Goal: Complete application form: Complete application form

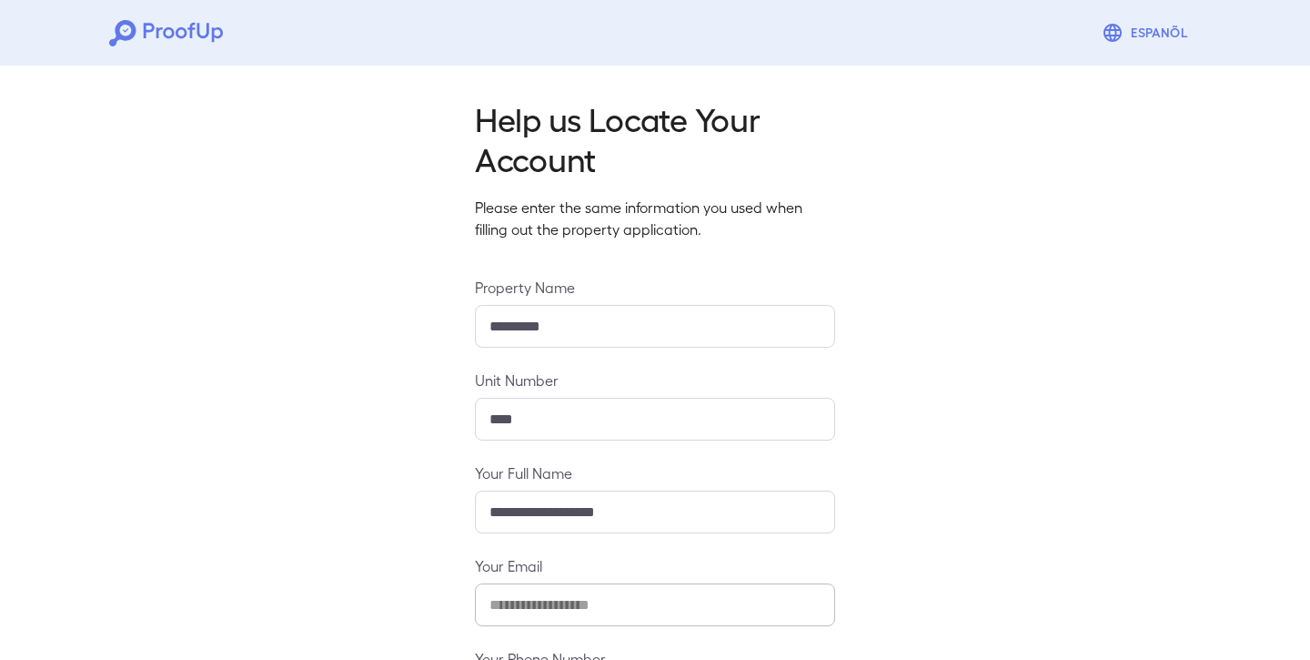
scroll to position [165, 0]
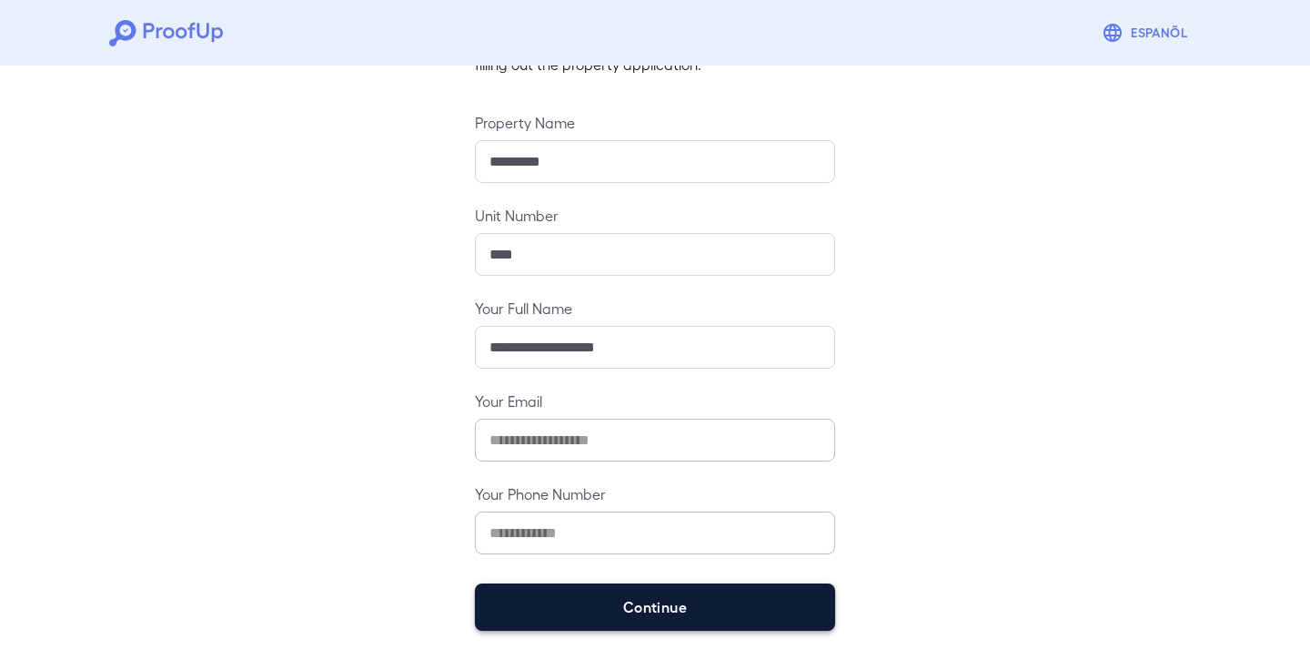
click at [628, 598] on button "Continue" at bounding box center [655, 606] width 360 height 47
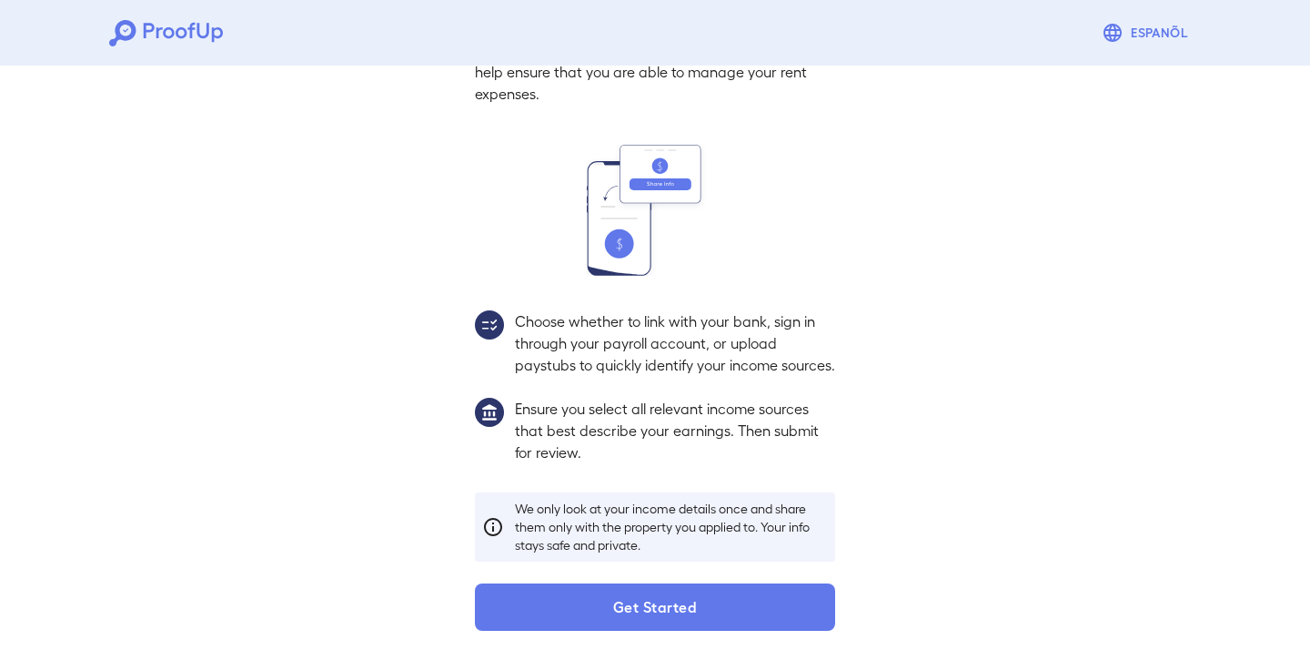
scroll to position [138, 0]
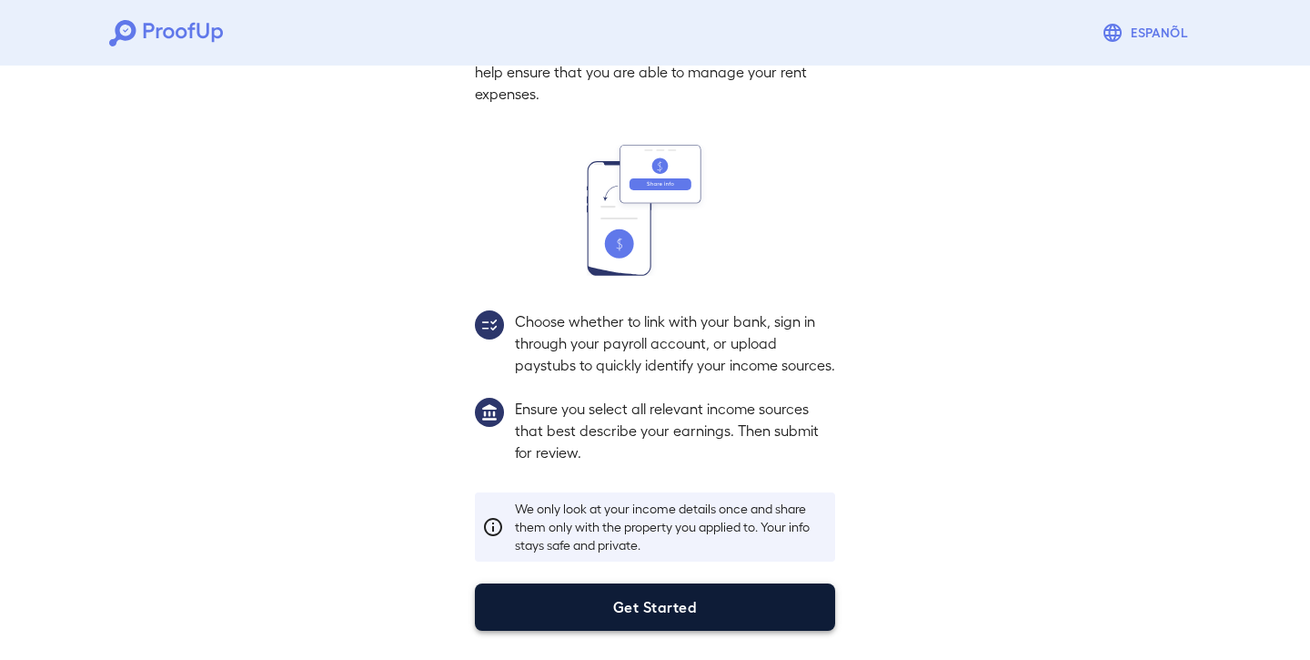
click at [704, 606] on button "Get Started" at bounding box center [655, 606] width 360 height 47
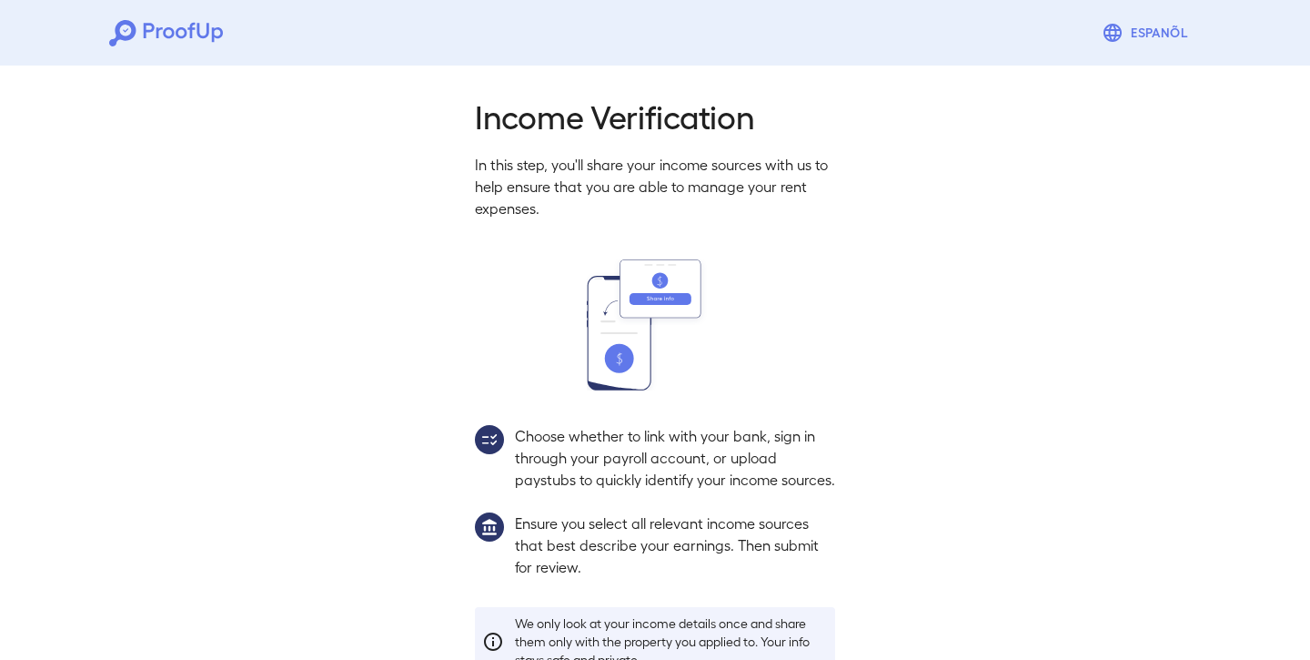
scroll to position [138, 0]
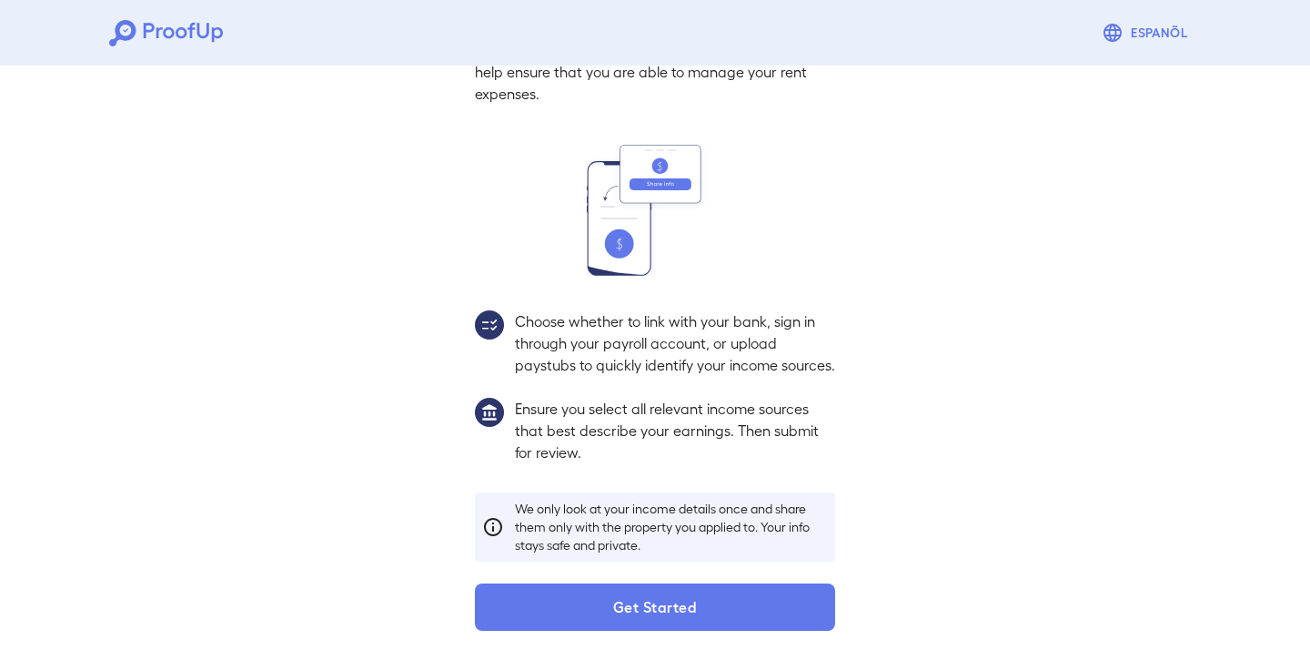
scroll to position [165, 0]
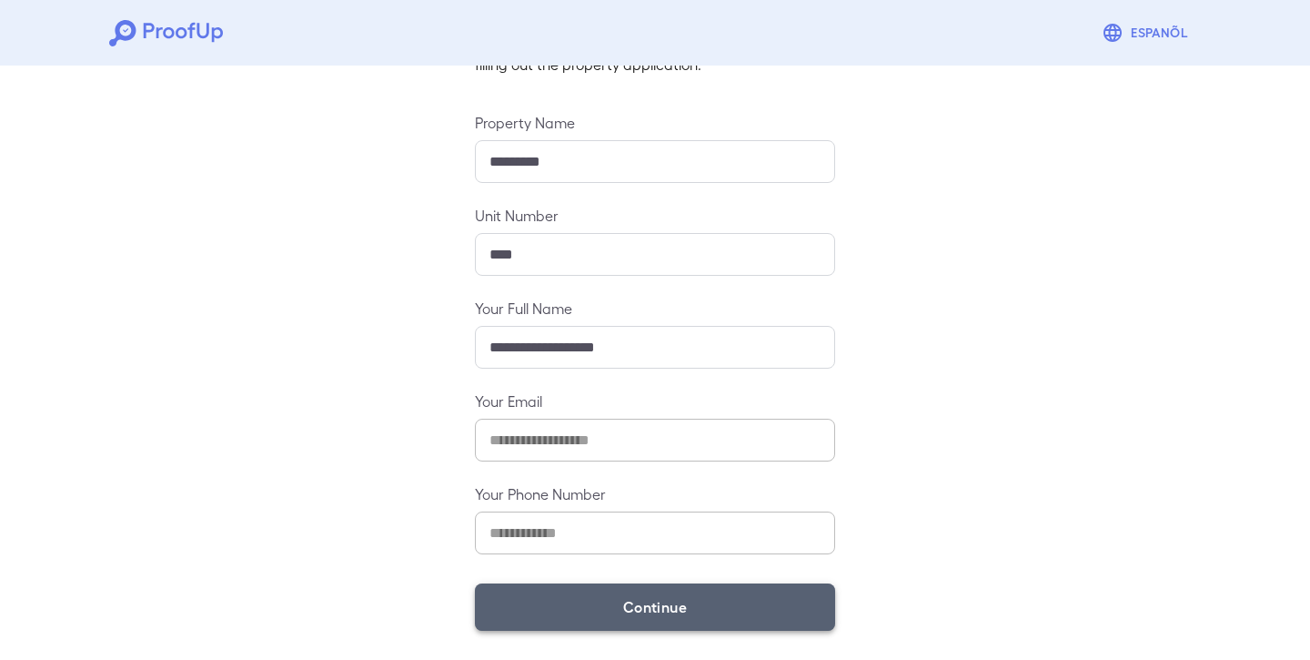
click at [624, 621] on button "Continue" at bounding box center [655, 606] width 360 height 47
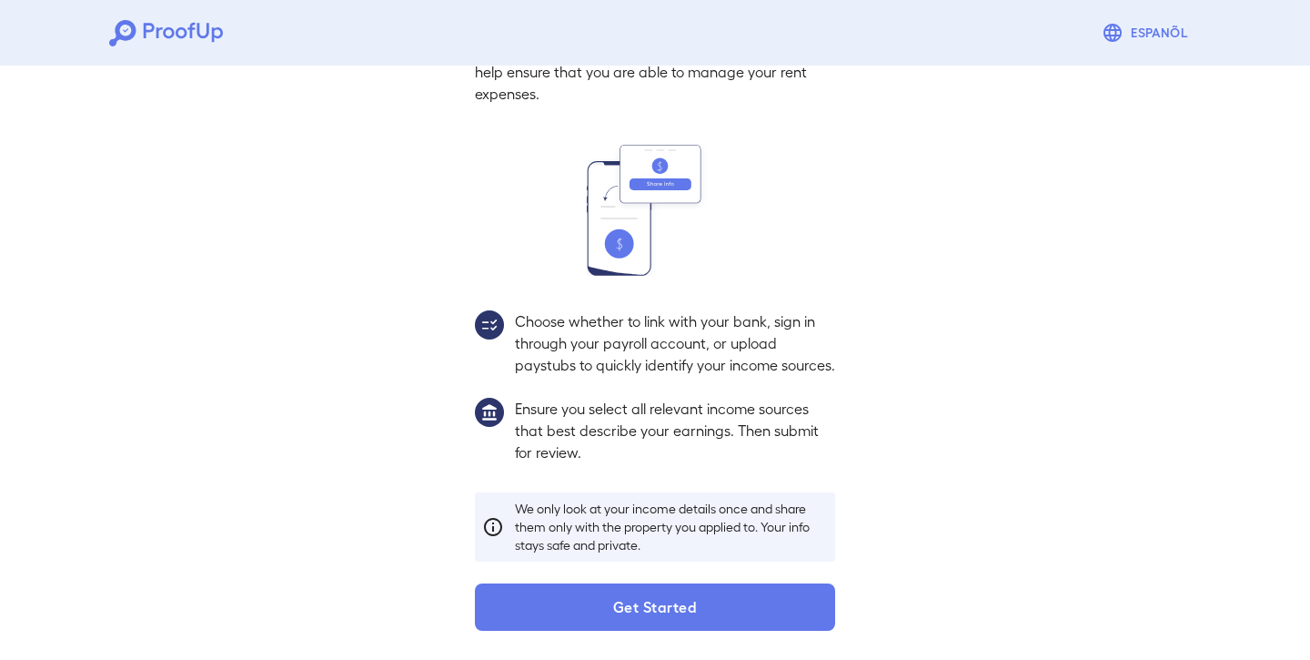
scroll to position [138, 0]
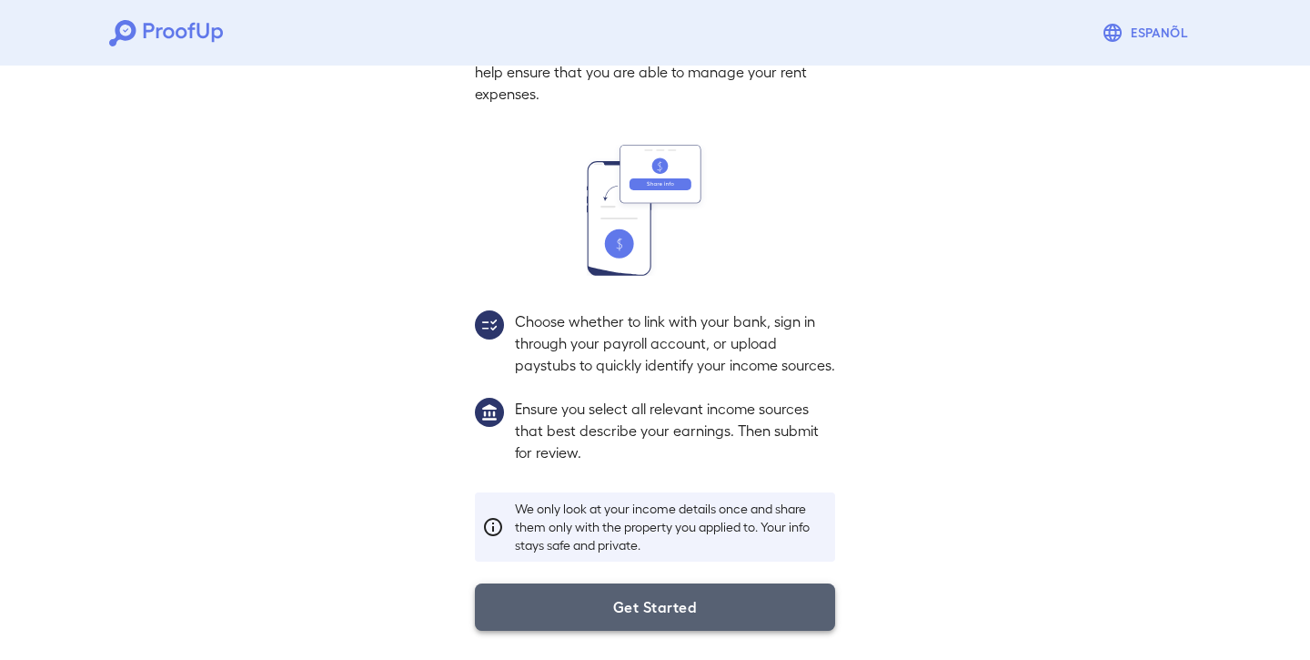
click at [617, 603] on button "Get Started" at bounding box center [655, 606] width 360 height 47
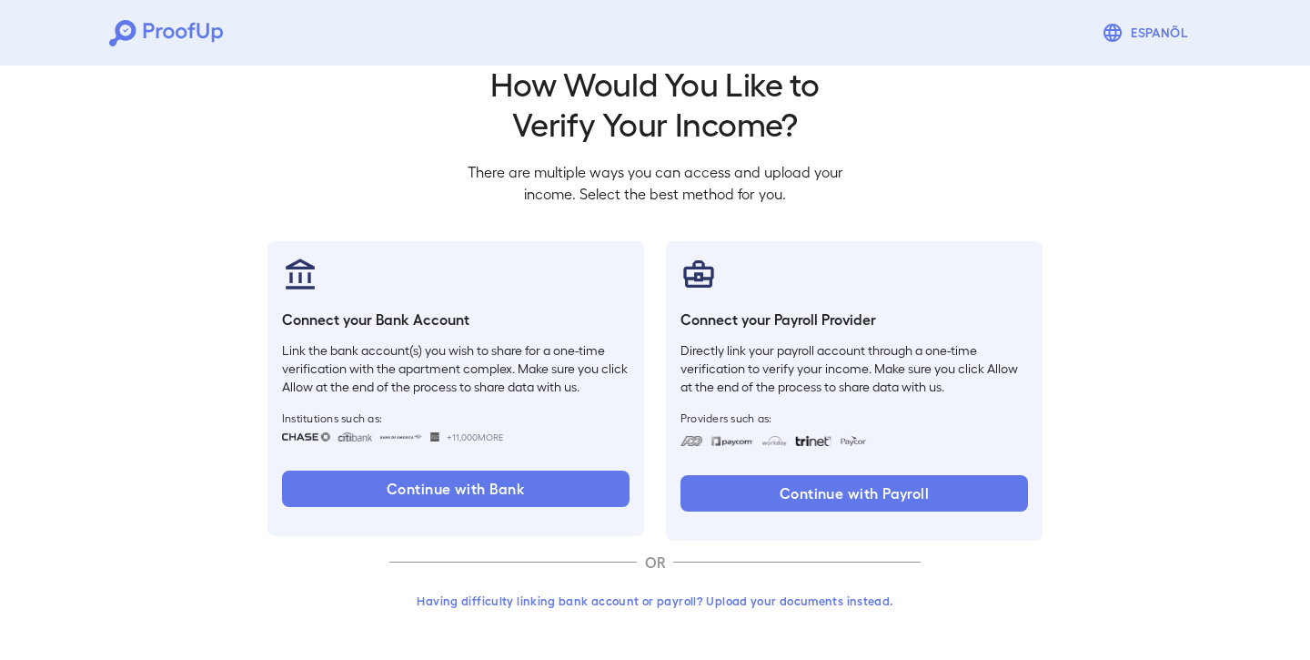
click at [573, 598] on button "Having difficulty linking bank account or payroll? Upload your documents instea…" at bounding box center [654, 600] width 531 height 33
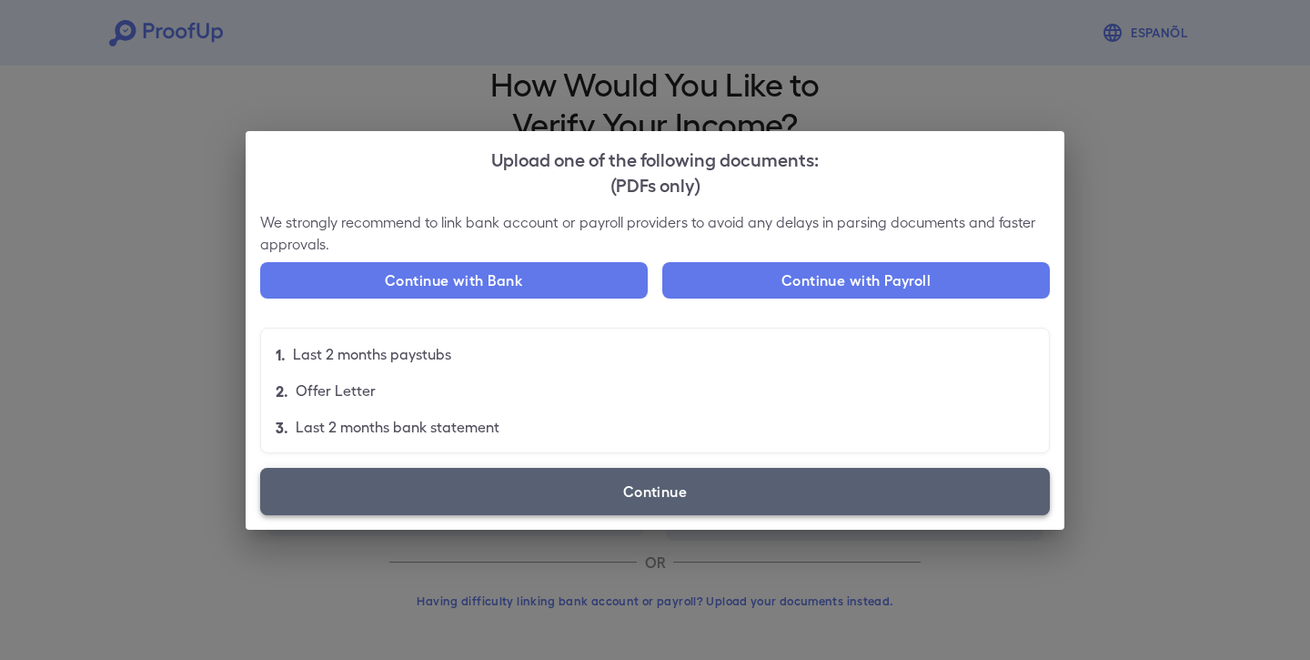
click at [602, 487] on label "Continue" at bounding box center [655, 491] width 790 height 47
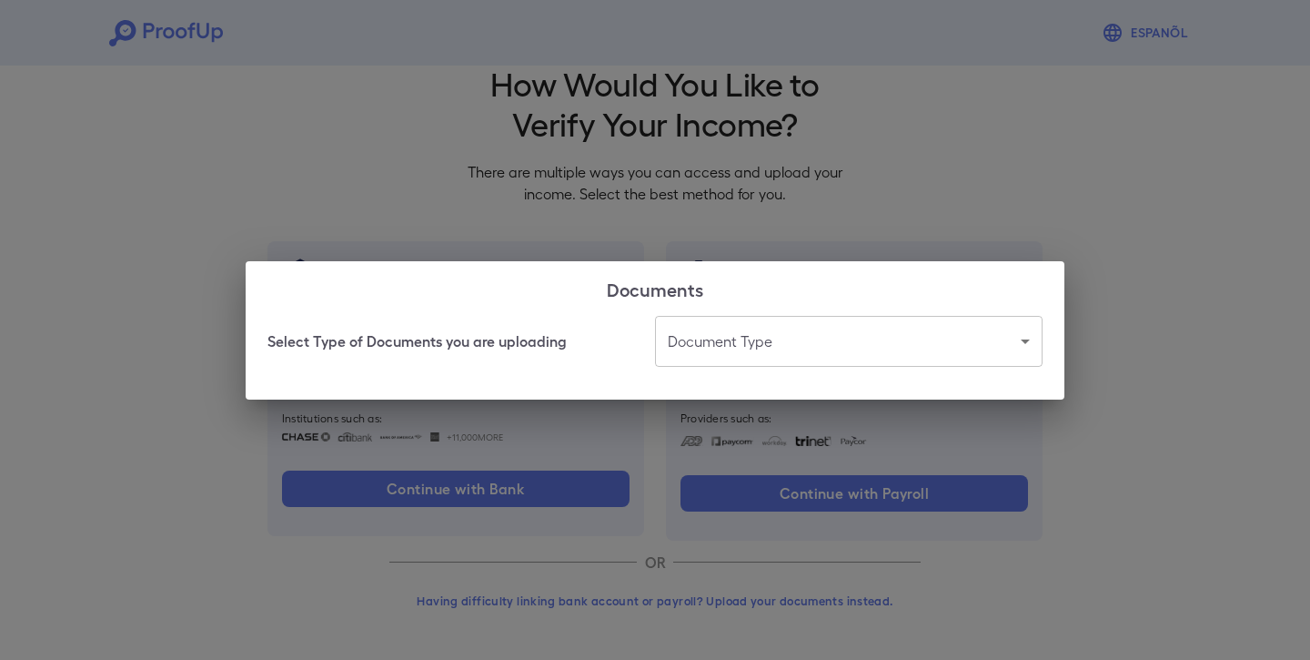
click at [687, 344] on body "Espanõl Go back How Would You Like to Verify Your Income? There are multiple wa…" at bounding box center [655, 312] width 1310 height 695
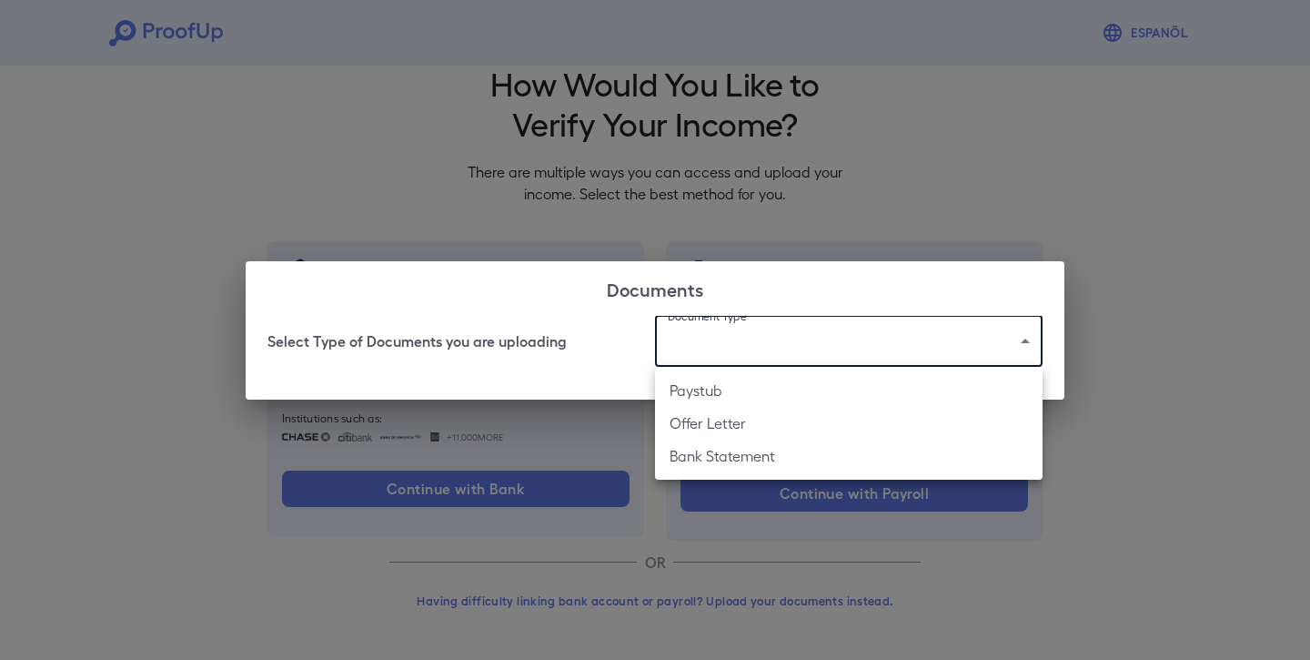
click at [730, 455] on li "Bank Statement" at bounding box center [849, 455] width 388 height 33
type input "**********"
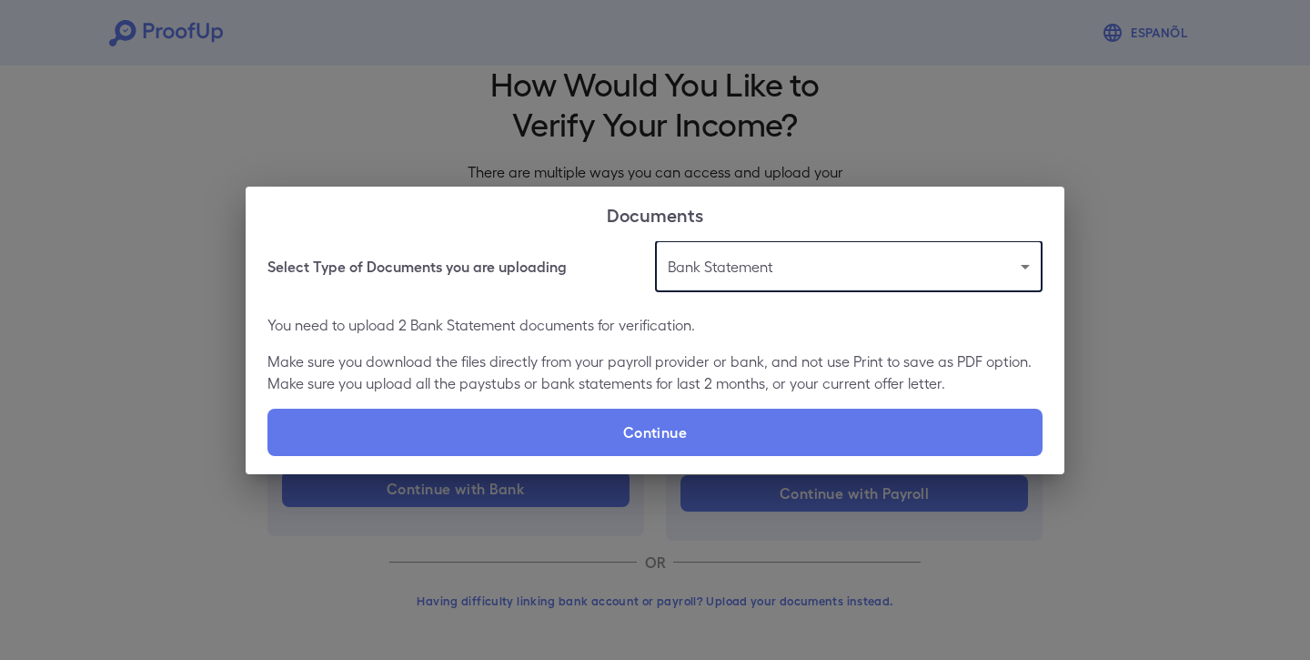
click at [902, 268] on body "**********" at bounding box center [655, 312] width 1310 height 695
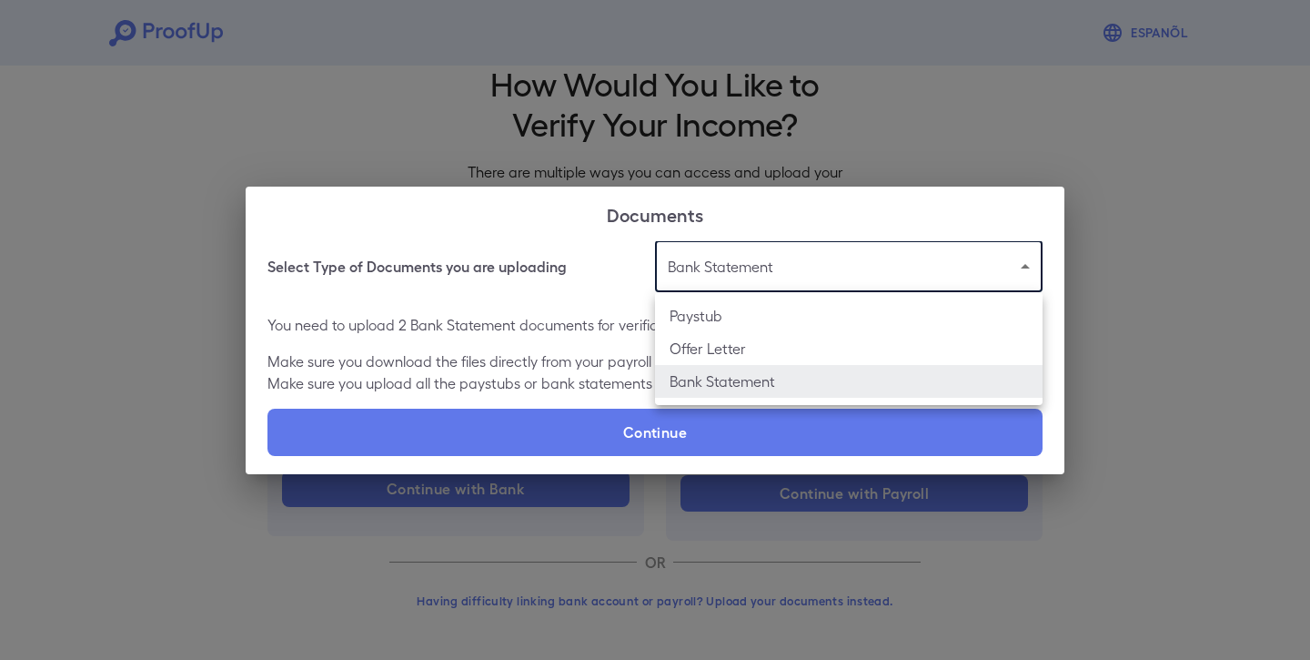
click at [578, 259] on div at bounding box center [655, 330] width 1310 height 660
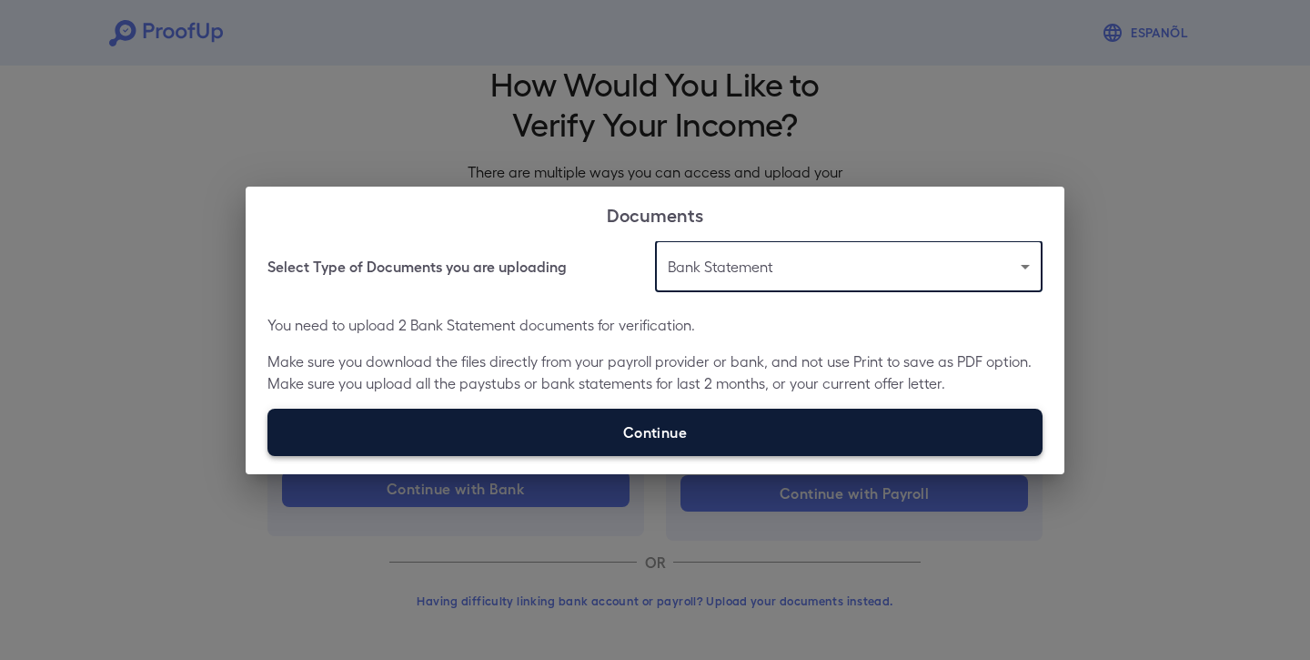
click at [601, 439] on label "Continue" at bounding box center [655, 432] width 775 height 47
click at [268, 455] on input "Continue" at bounding box center [268, 455] width 1 height 1
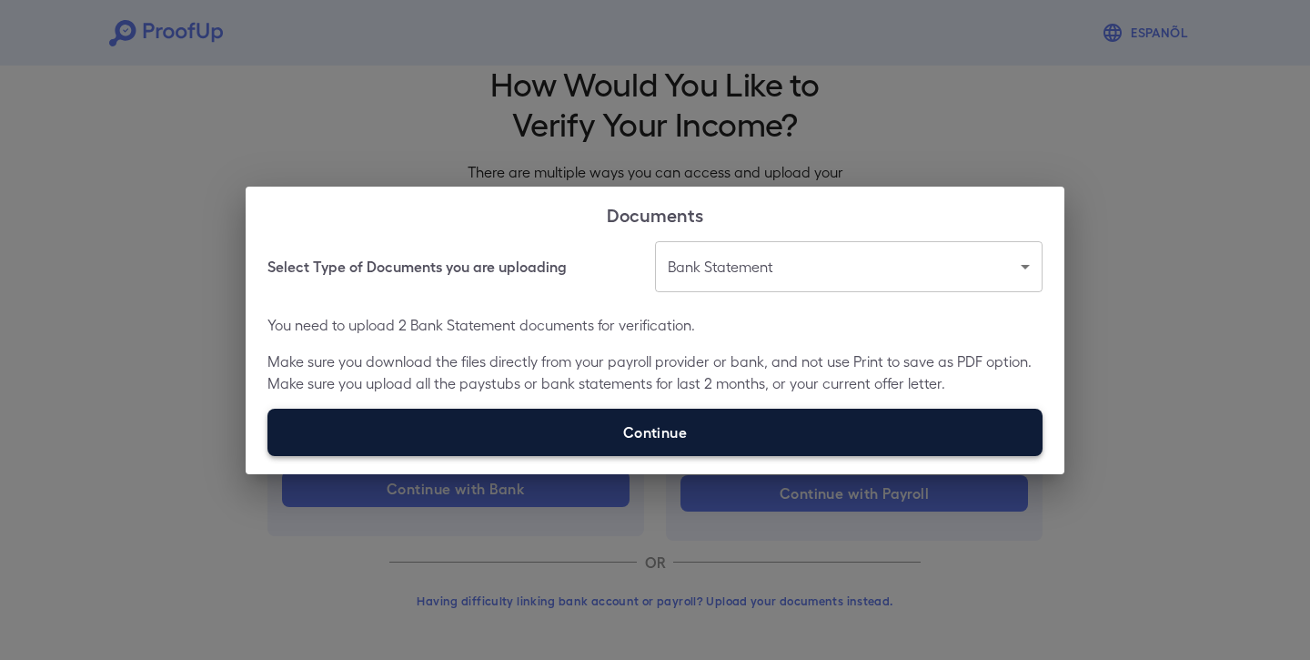
click at [654, 429] on label "Continue" at bounding box center [655, 432] width 775 height 47
click at [268, 455] on input "Continue" at bounding box center [268, 455] width 1 height 1
type input "**********"
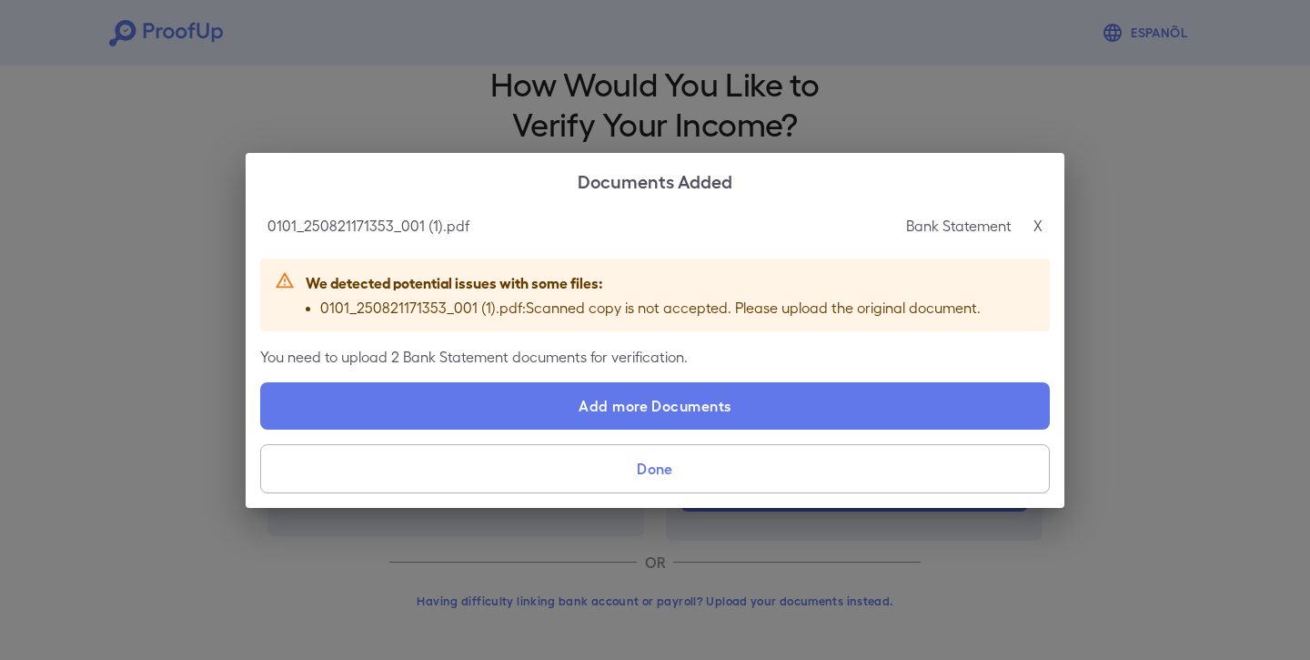
click at [1035, 226] on p "X" at bounding box center [1038, 226] width 9 height 22
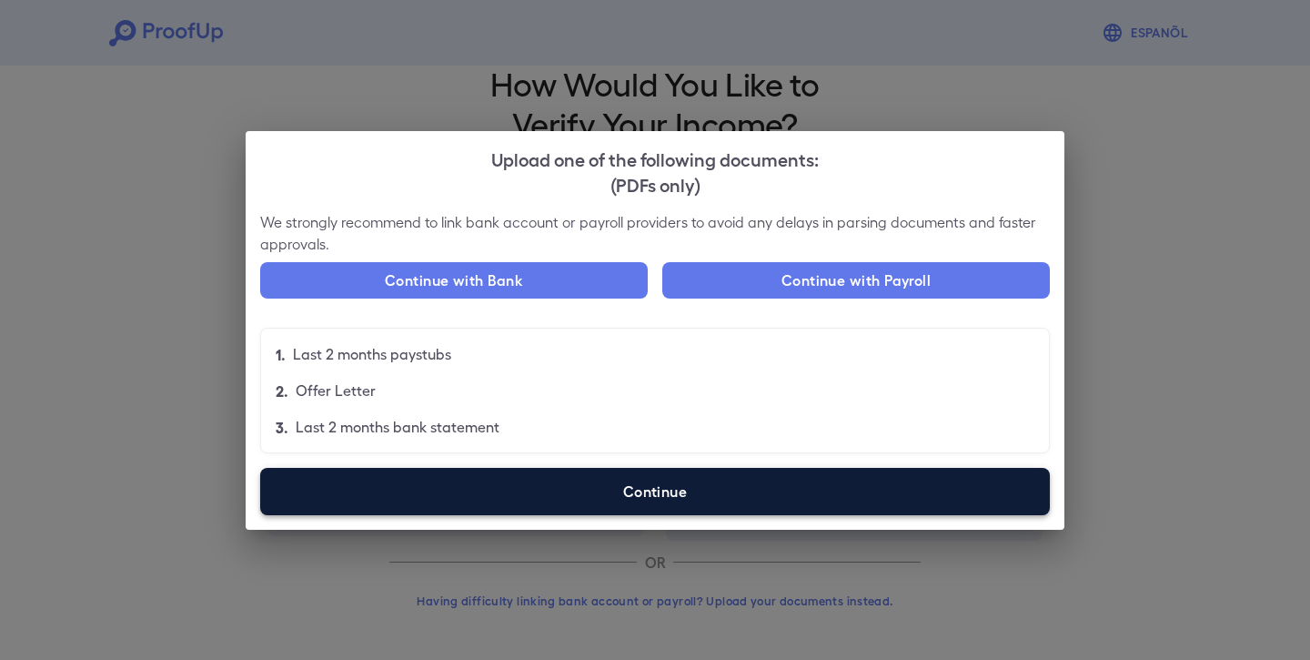
click at [634, 490] on label "Continue" at bounding box center [655, 491] width 790 height 47
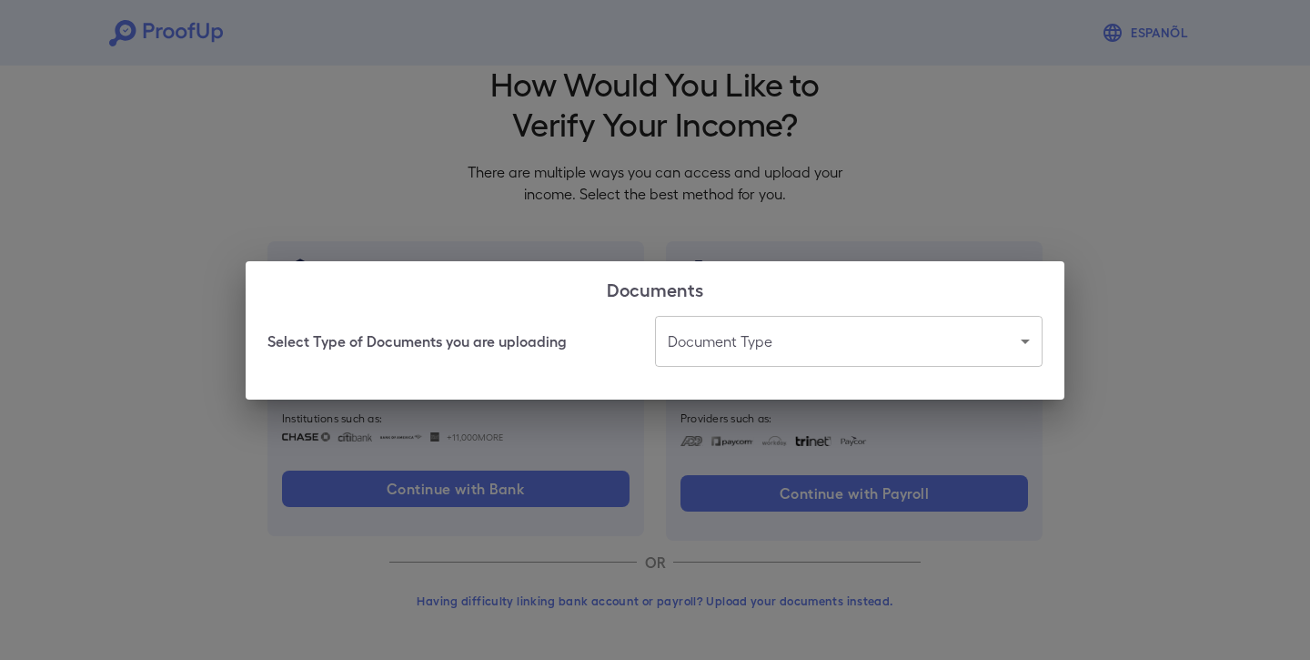
click at [789, 341] on body "Espanõl Go back How Would You Like to Verify Your Income? There are multiple wa…" at bounding box center [655, 312] width 1310 height 695
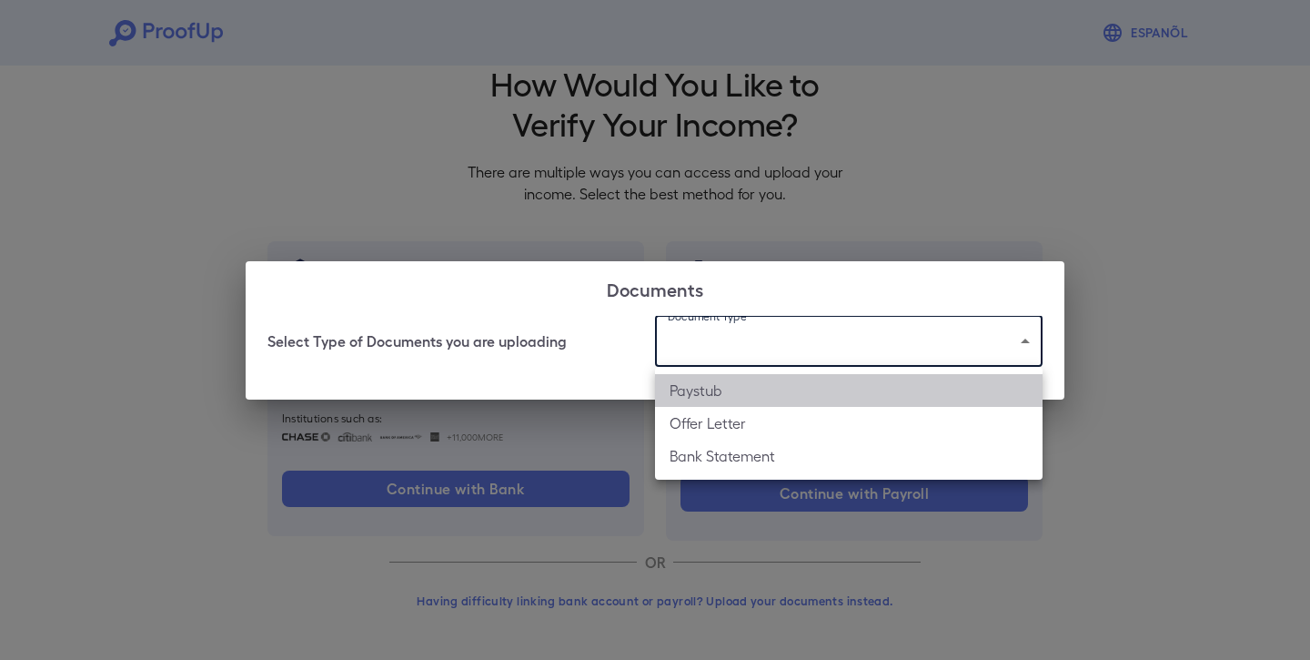
click at [778, 384] on li "Paystub" at bounding box center [849, 390] width 388 height 33
type input "*******"
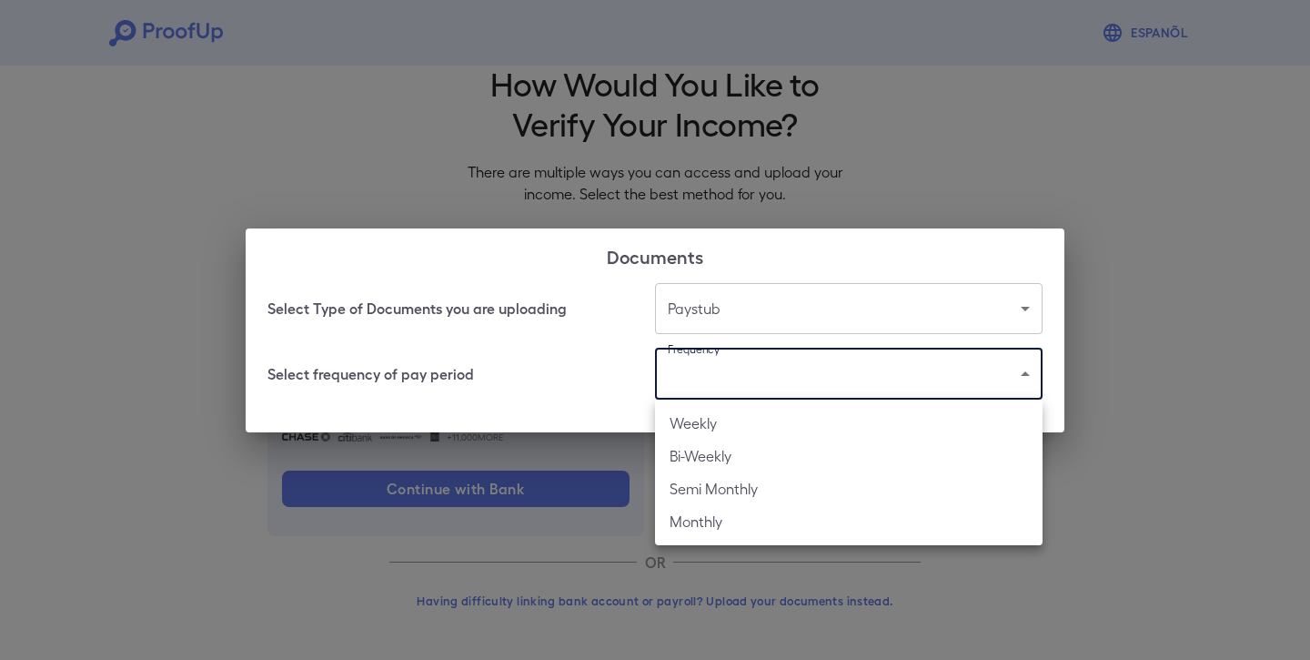
click at [765, 369] on body "Espanõl Go back How Would You Like to Verify Your Income? There are multiple wa…" at bounding box center [655, 312] width 1310 height 695
click at [726, 520] on li "Monthly" at bounding box center [849, 521] width 388 height 33
type input "*******"
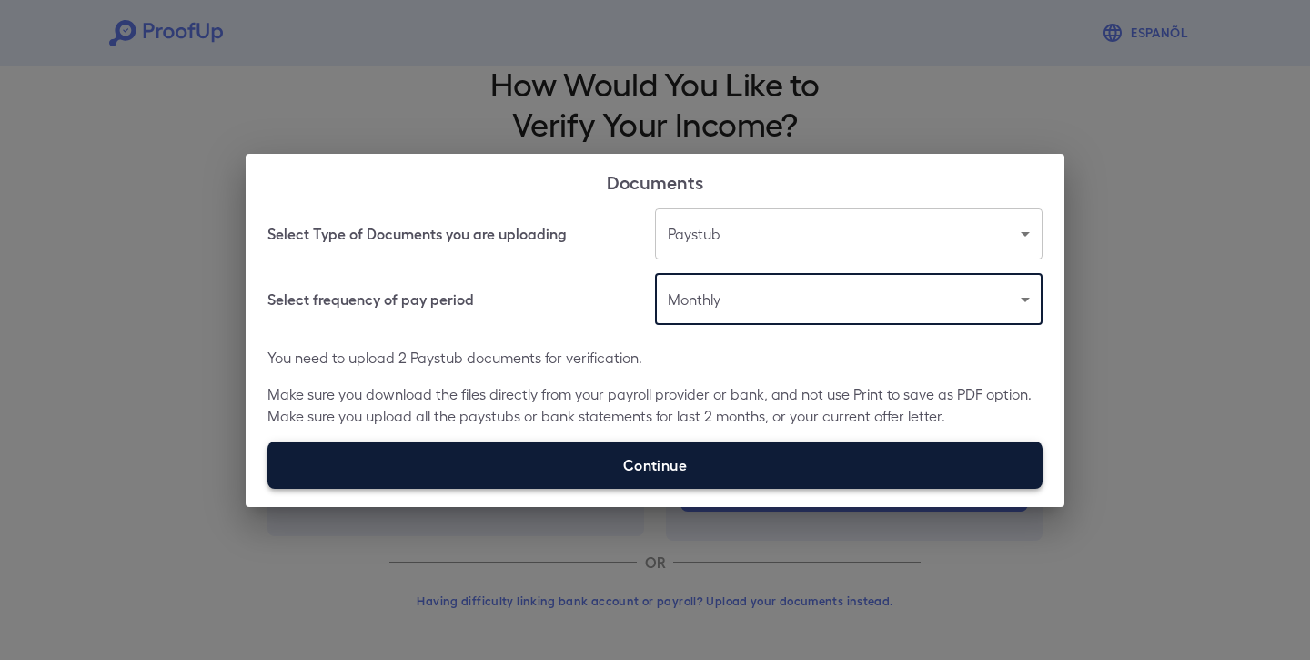
click at [712, 454] on label "Continue" at bounding box center [655, 464] width 775 height 47
click at [268, 488] on input "Continue" at bounding box center [268, 488] width 1 height 1
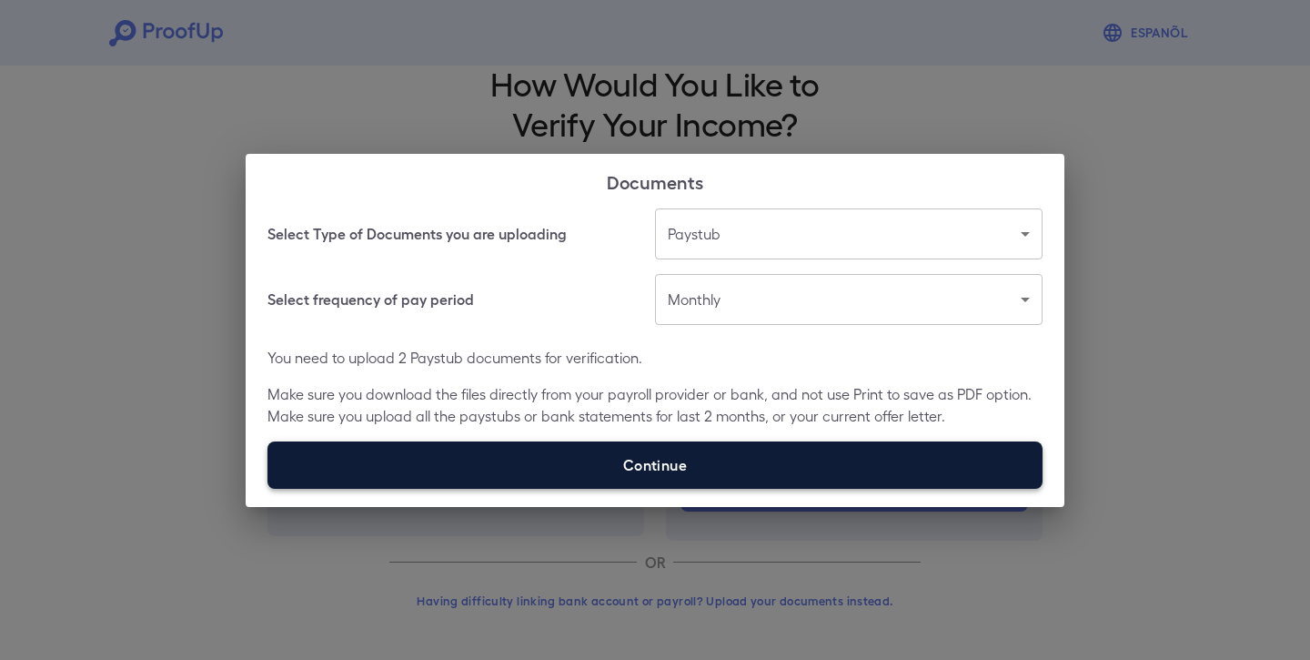
click at [600, 469] on label "Continue" at bounding box center [655, 464] width 775 height 47
click at [268, 488] on input "Continue" at bounding box center [268, 488] width 1 height 1
click at [600, 449] on label "Continue" at bounding box center [655, 464] width 775 height 47
click at [268, 488] on input "Continue" at bounding box center [268, 488] width 1 height 1
click at [692, 442] on label "Continue" at bounding box center [655, 464] width 775 height 47
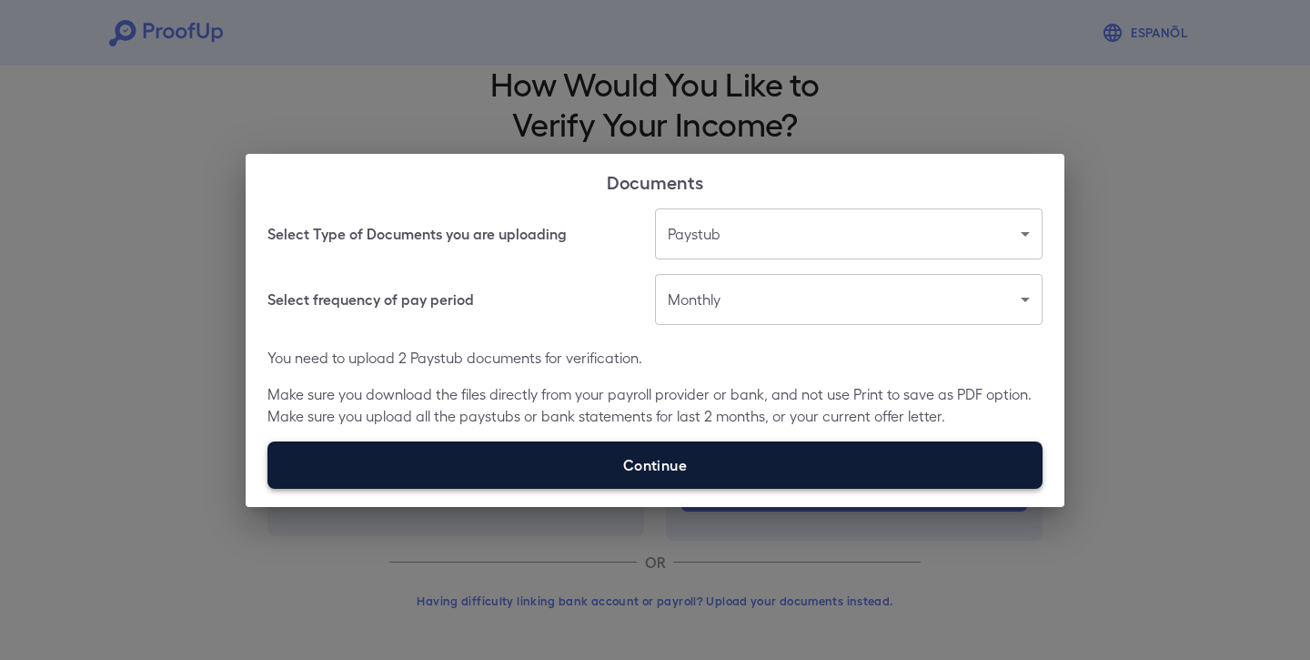
click at [268, 488] on input "Continue" at bounding box center [268, 488] width 1 height 1
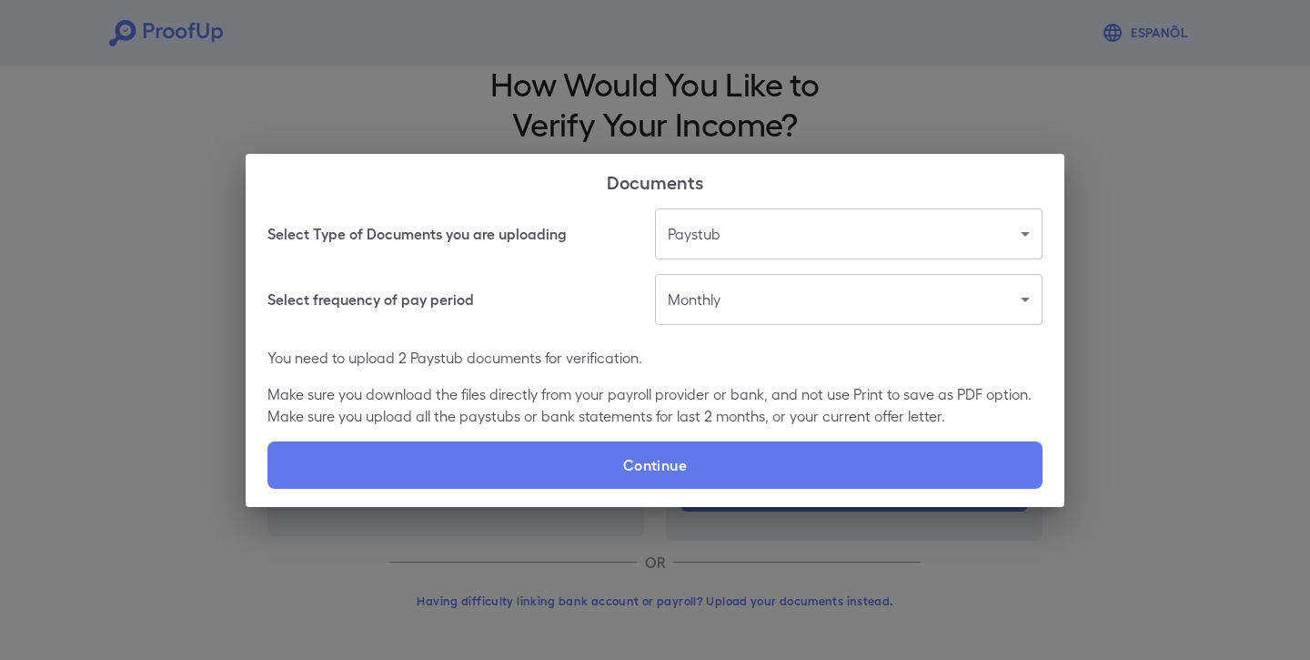
click at [1099, 215] on div "Documents Select Type of Documents you are uploading Paystub ******* ​ Select f…" at bounding box center [655, 330] width 1310 height 660
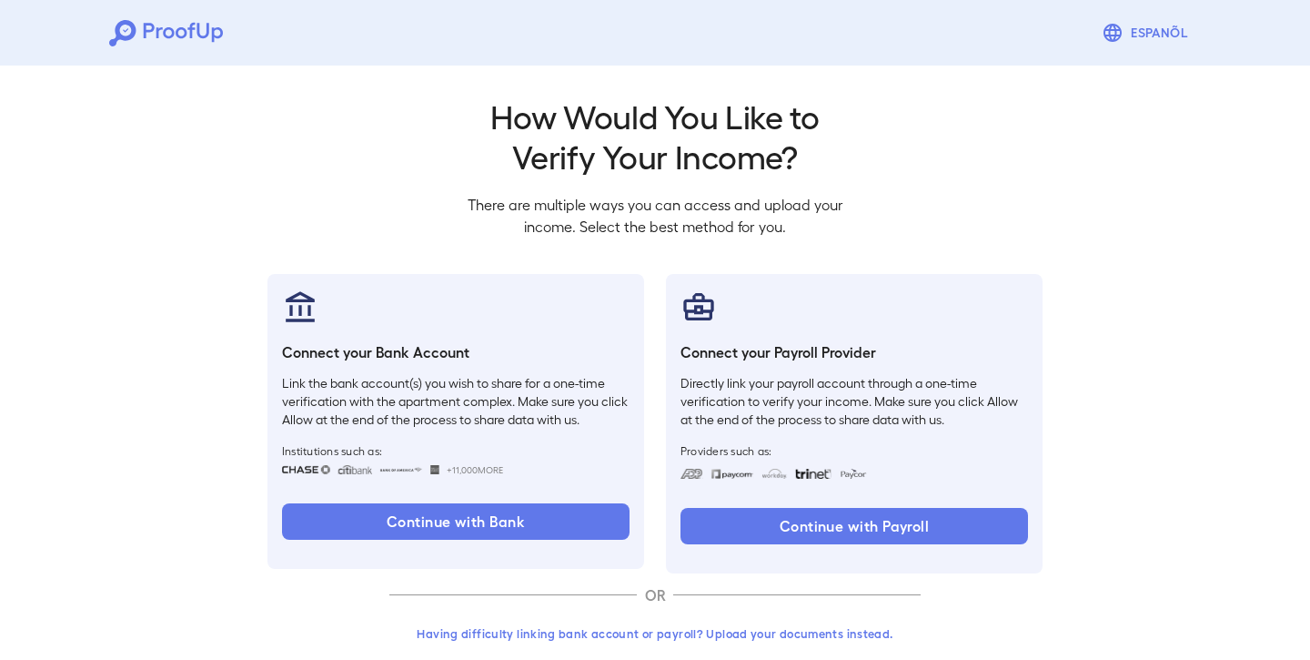
scroll to position [0, 0]
